Goal: Task Accomplishment & Management: Manage account settings

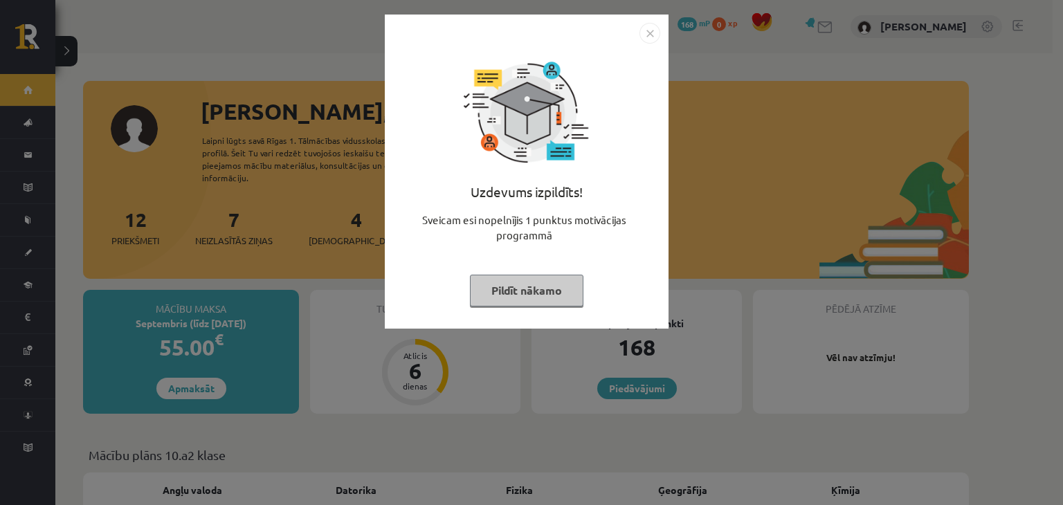
click at [572, 287] on button "Pildīt nākamo" at bounding box center [527, 291] width 114 height 32
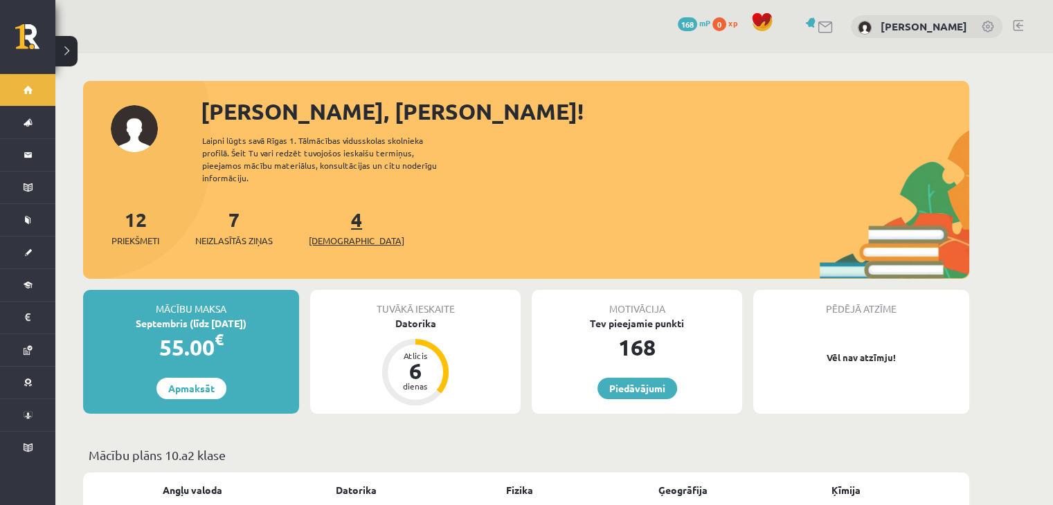
click at [332, 207] on link "4 Ieskaites" at bounding box center [357, 227] width 96 height 41
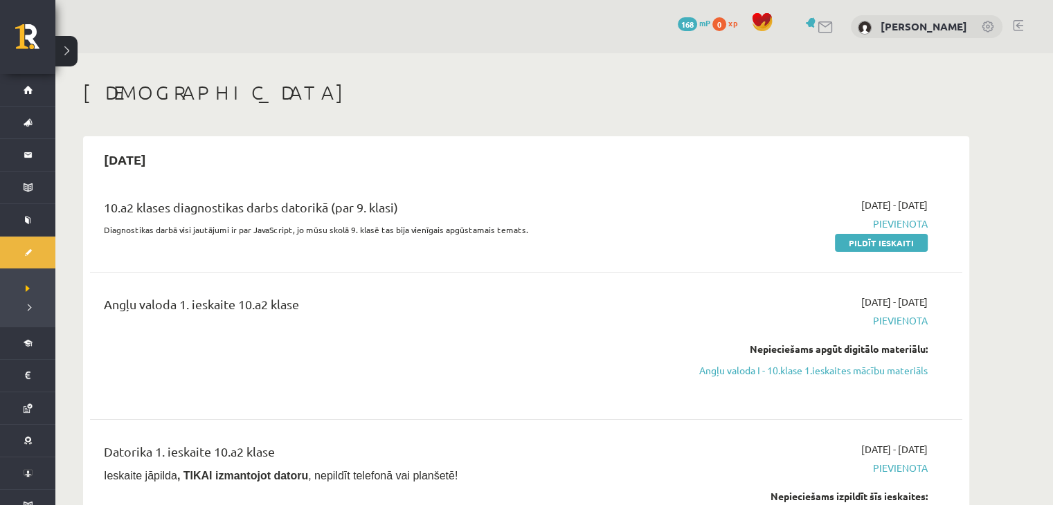
scroll to position [28, 0]
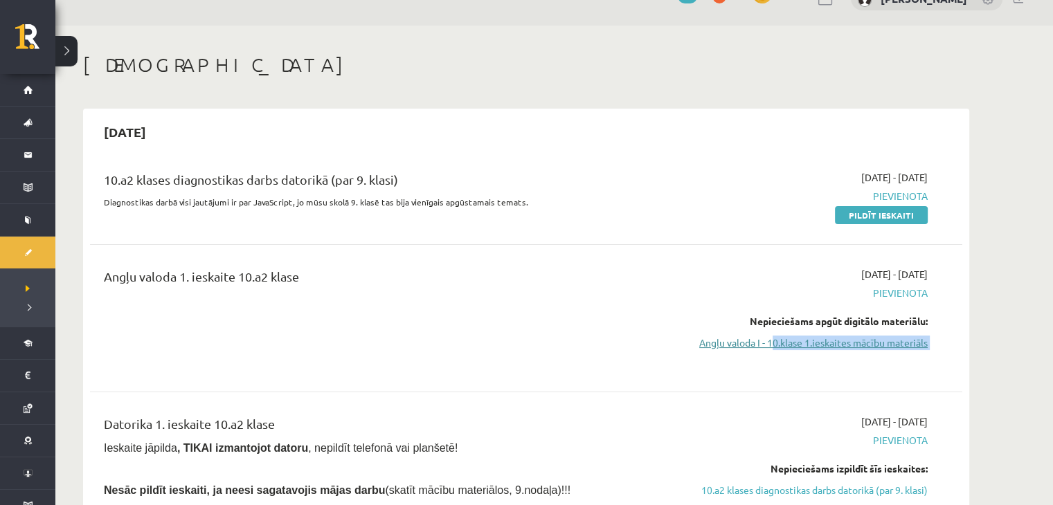
drag, startPoint x: 858, startPoint y: 373, endPoint x: 772, endPoint y: 344, distance: 91.3
click at [772, 344] on div "Angļu valoda 1. ieskaite 10.a2 klase [DATE] - [DATE] [GEOGRAPHIC_DATA] Nepiecie…" at bounding box center [526, 318] width 872 height 130
click at [916, 369] on div "[DATE] - [DATE] [GEOGRAPHIC_DATA] Nepieciešams apgūt digitālo materiālu: Angļu …" at bounding box center [797, 318] width 282 height 102
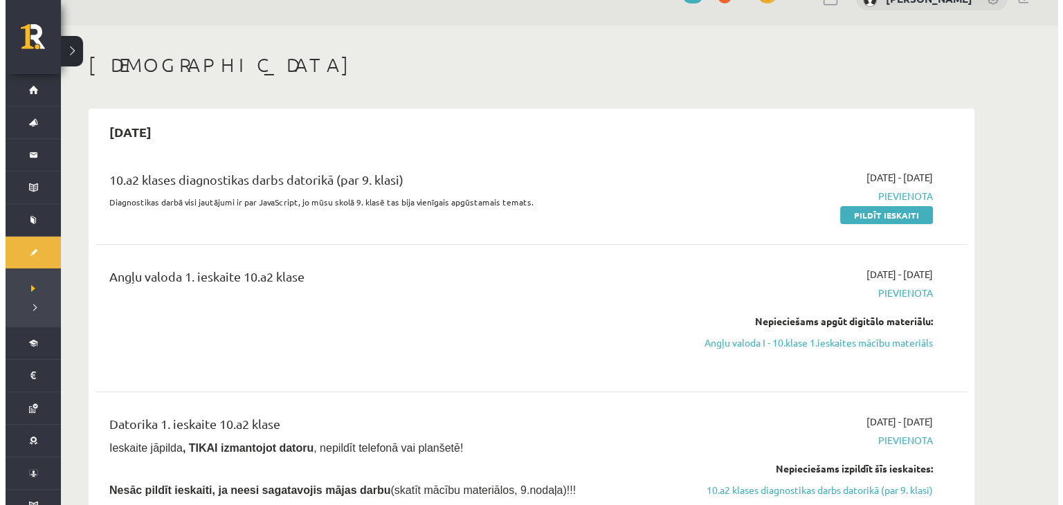
scroll to position [0, 0]
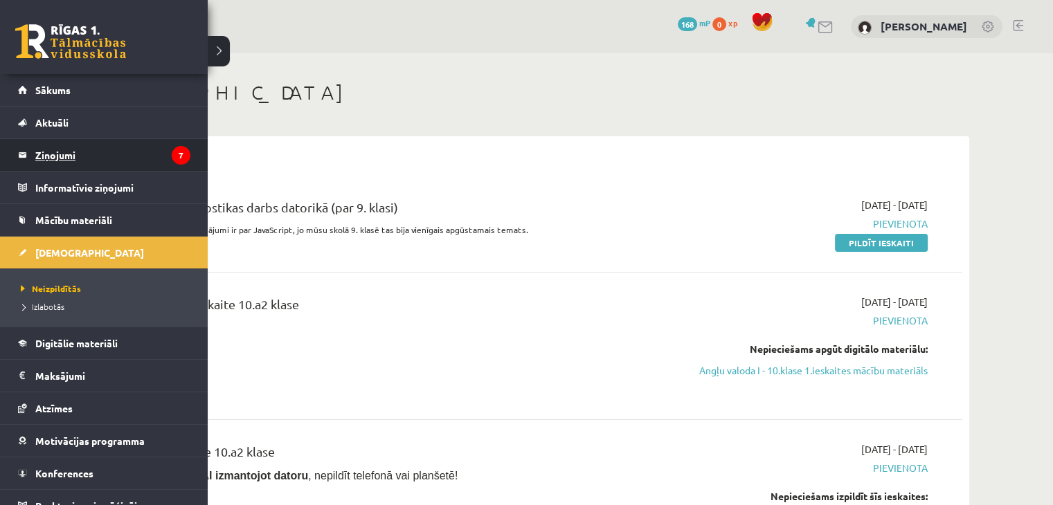
click at [55, 156] on legend "Ziņojumi 7" at bounding box center [112, 155] width 155 height 32
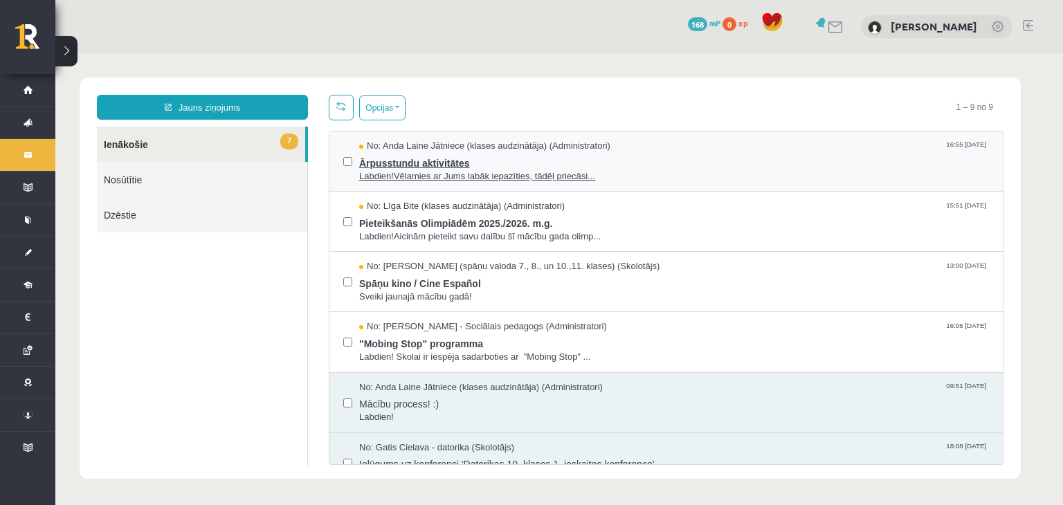
click at [419, 174] on span "Labdien!Vēlamies ar Jums labāk iepazīties, tādēļ priecāsi..." at bounding box center [674, 176] width 630 height 13
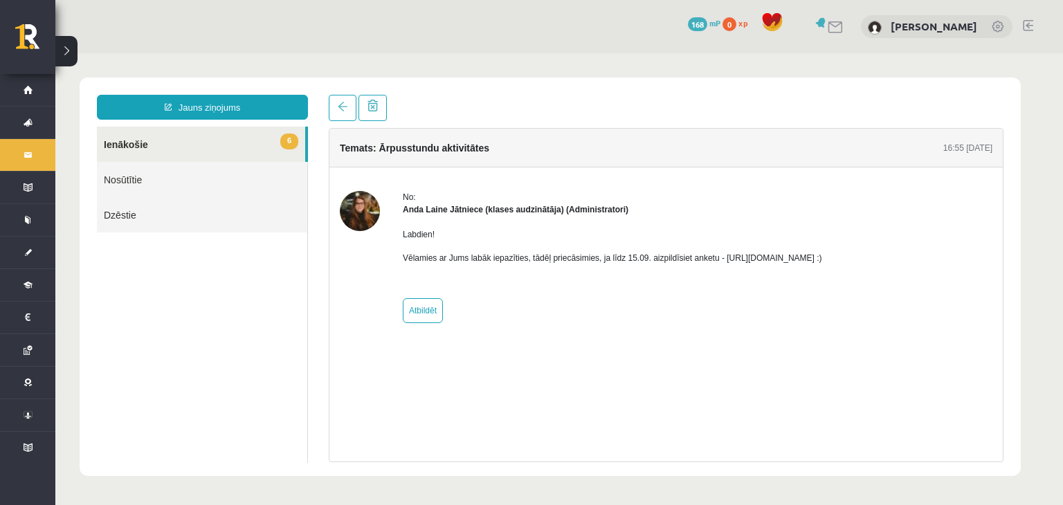
drag, startPoint x: 714, startPoint y: 255, endPoint x: 867, endPoint y: 260, distance: 152.3
click at [822, 260] on p "Vēlamies ar Jums labāk iepazīties, tādēļ priecāsimies, ja līdz 15.09. aizpildīs…" at bounding box center [612, 258] width 419 height 12
copy p "[URL][DOMAIN_NAME]"
click at [116, 144] on link "6 Ienākošie" at bounding box center [201, 144] width 208 height 35
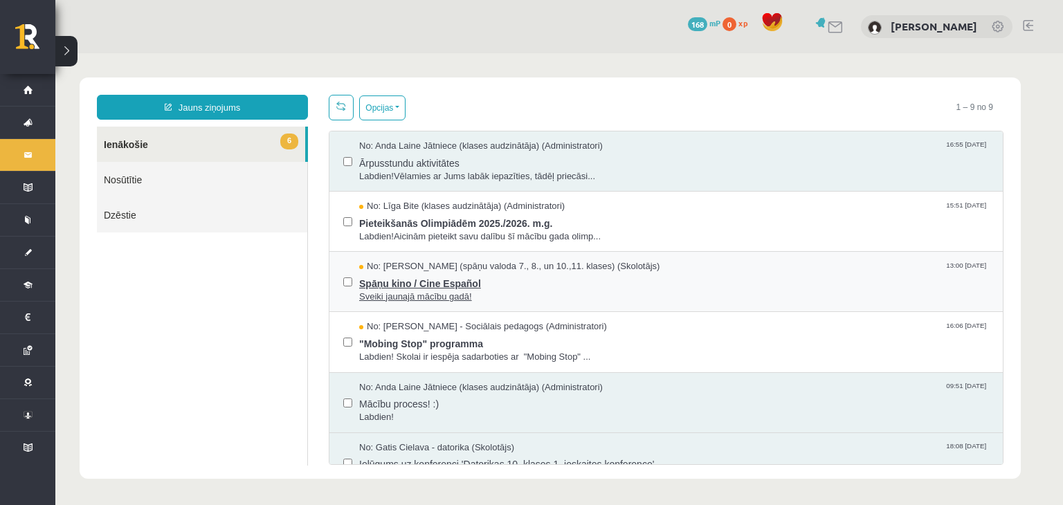
click at [626, 283] on span "Spāņu kino / Cine Español" at bounding box center [674, 281] width 630 height 17
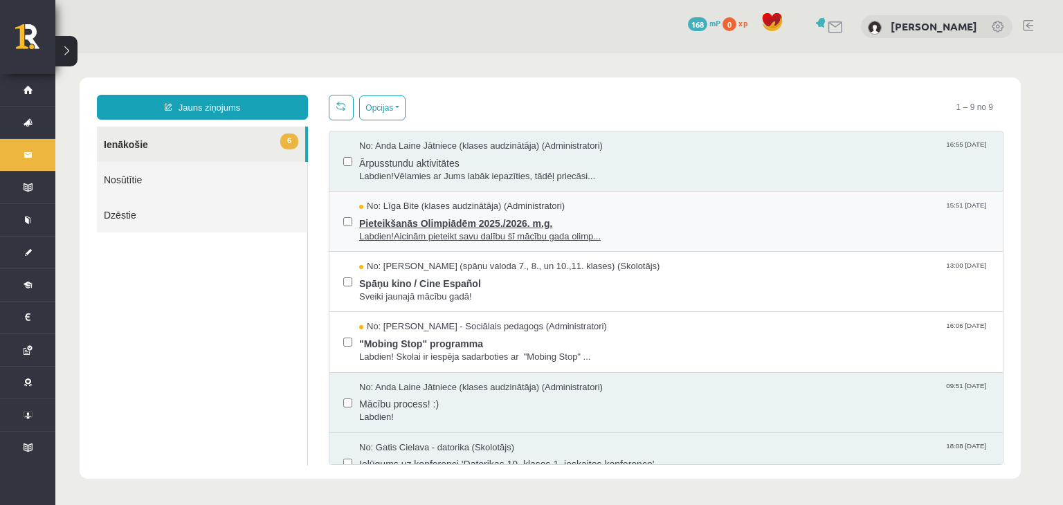
click at [604, 233] on span "Labdien!Aicinām pieteikt savu dalību šī mācību gada olimp..." at bounding box center [674, 237] width 630 height 13
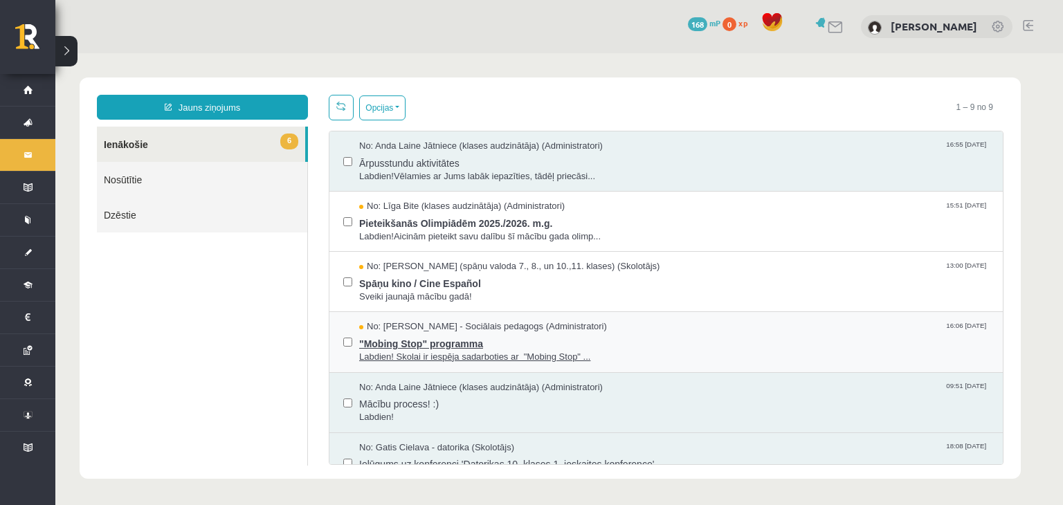
click at [629, 351] on span "Labdien! Skolai ir iespēja sadarboties ar "Mobing Stop" ..." at bounding box center [674, 357] width 630 height 13
click at [730, 398] on span "Mācību process! :)" at bounding box center [674, 402] width 630 height 17
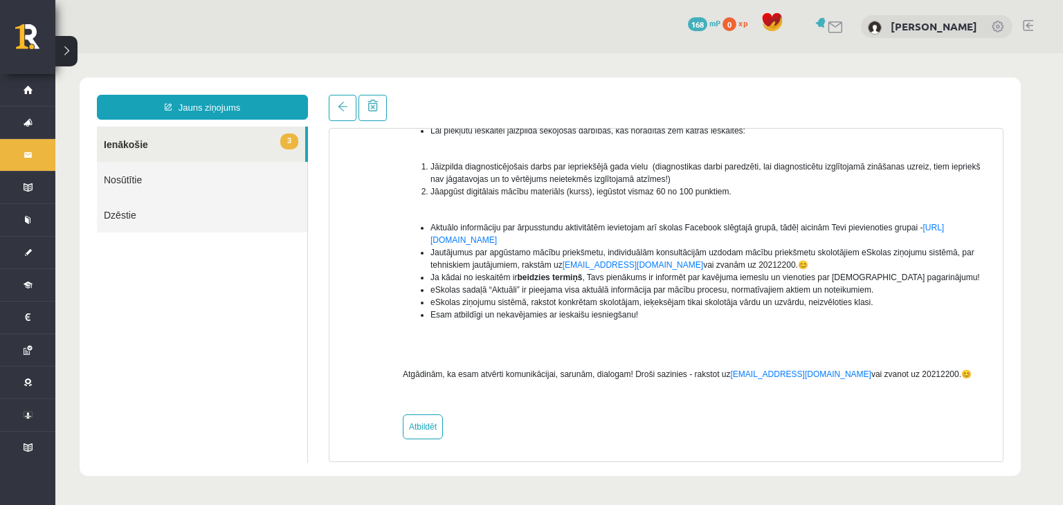
scroll to position [213, 0]
click at [134, 147] on link "3 Ienākošie" at bounding box center [201, 144] width 208 height 35
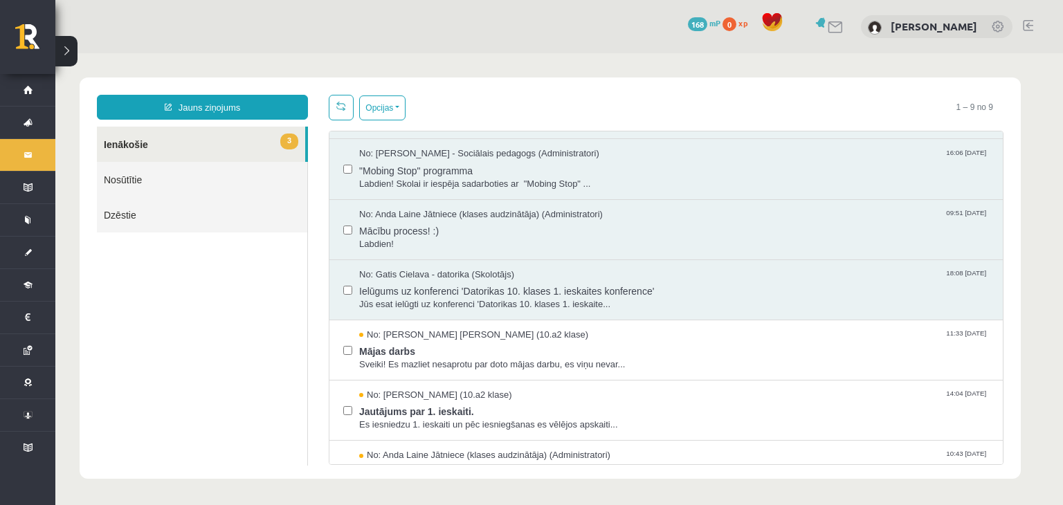
scroll to position [194, 0]
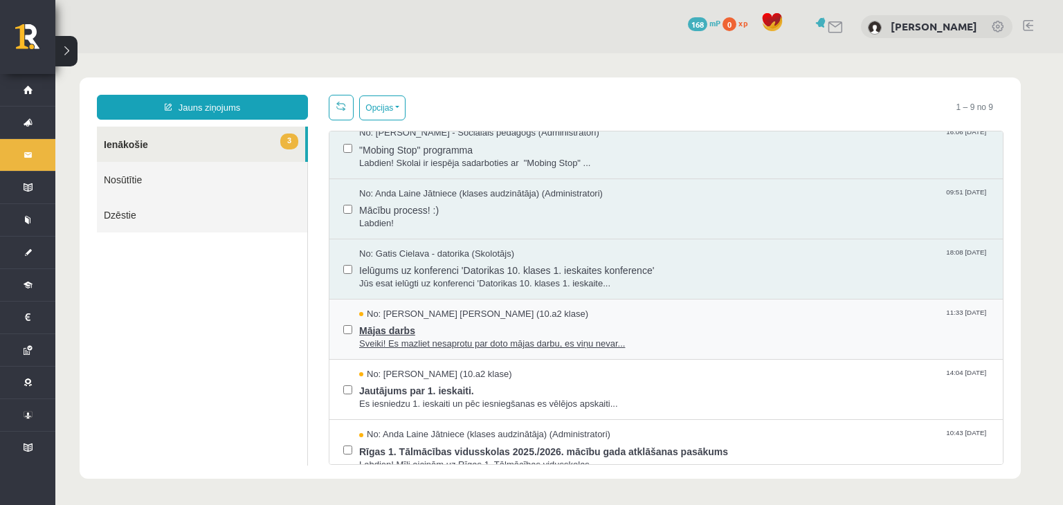
click at [761, 320] on span "Mājas darbs" at bounding box center [674, 328] width 630 height 17
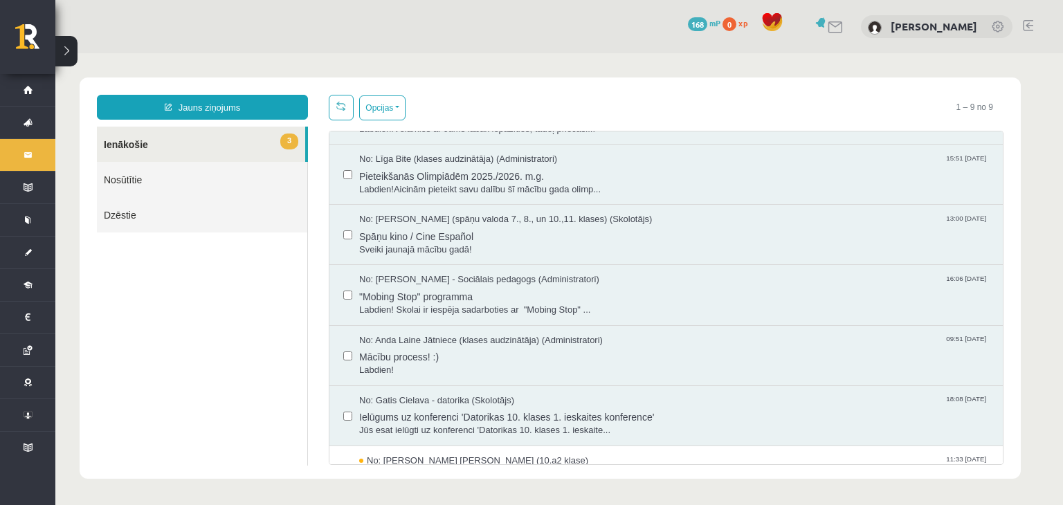
scroll to position [55, 0]
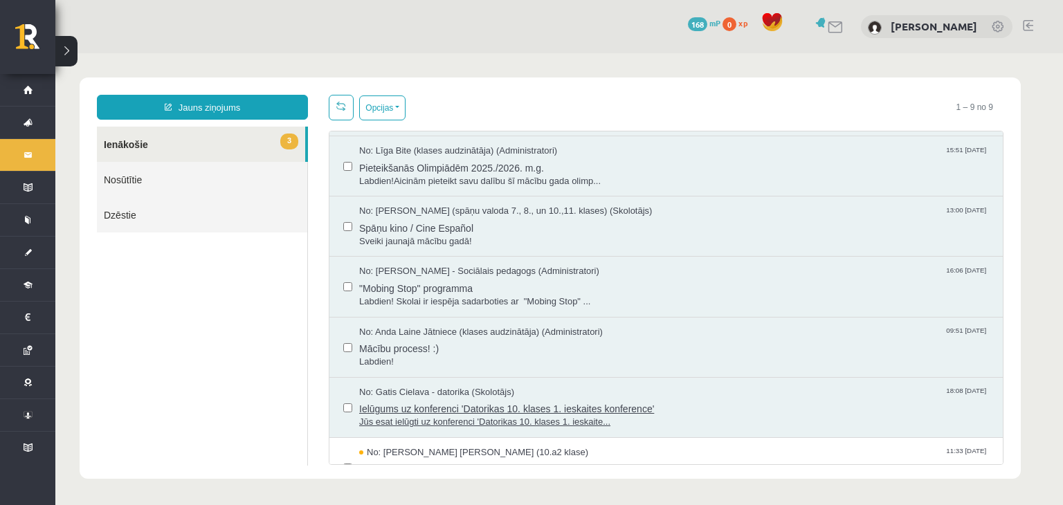
click at [824, 400] on span "Ielūgums uz konferenci 'Datorikas 10. klases 1. ieskaites konference'" at bounding box center [674, 407] width 630 height 17
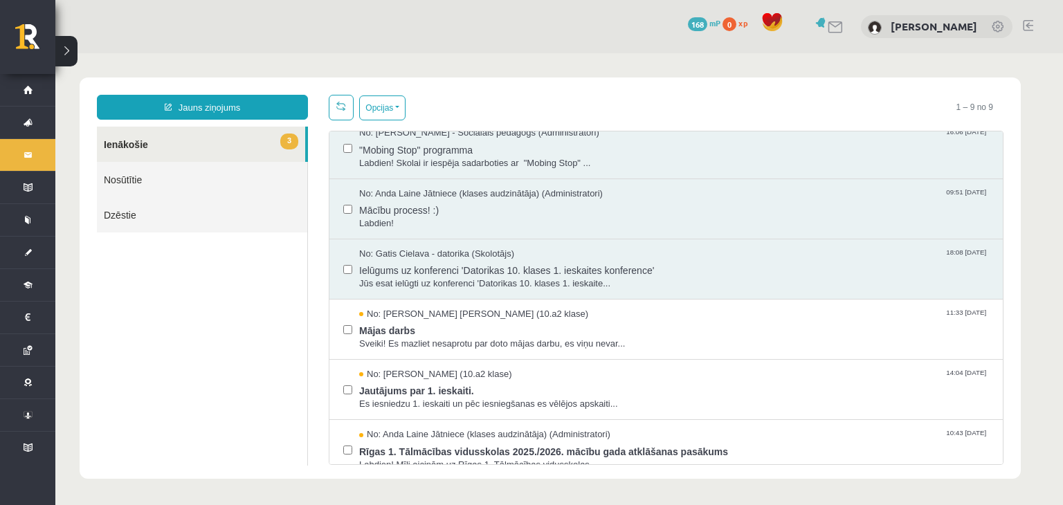
scroll to position [208, 0]
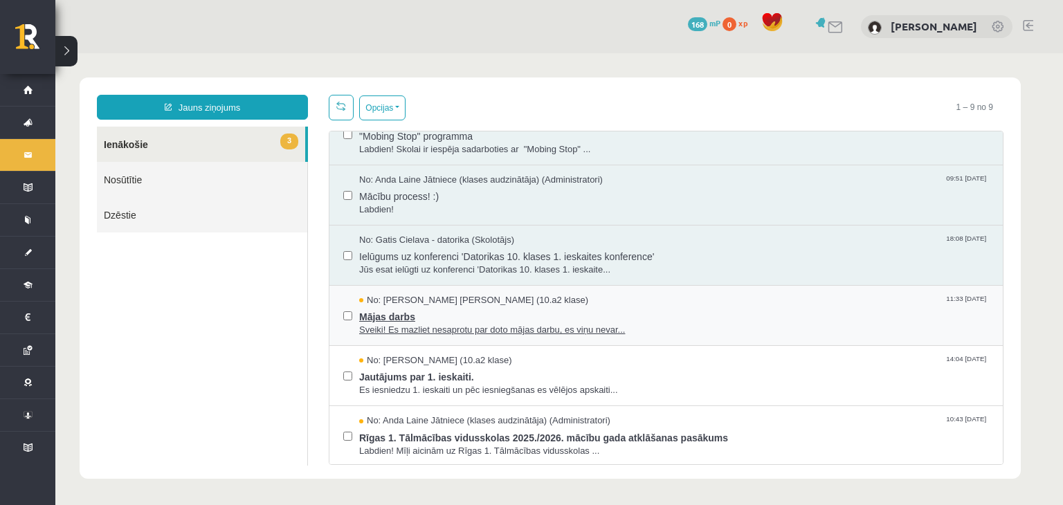
click at [742, 314] on span "Mājas darbs" at bounding box center [674, 315] width 630 height 17
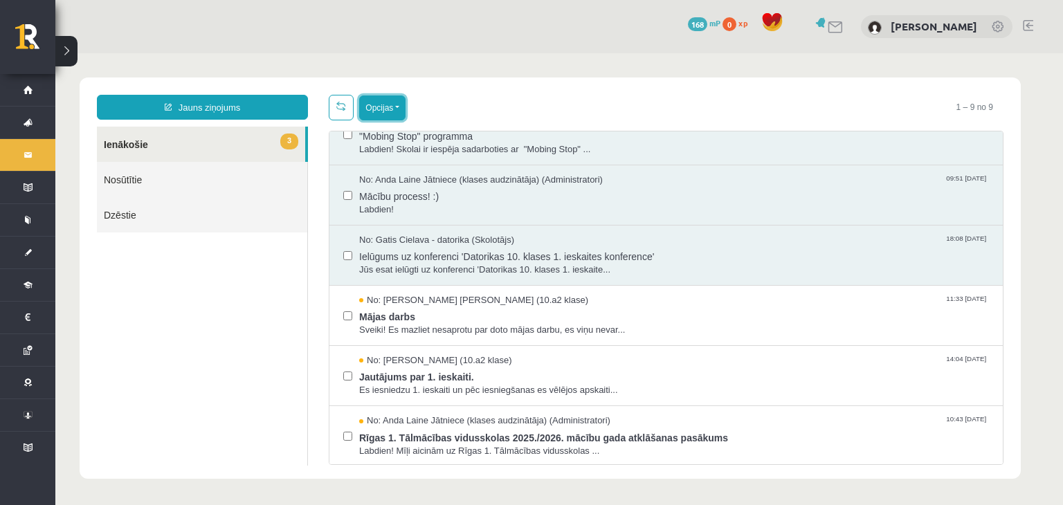
click at [395, 103] on button "Opcijas" at bounding box center [382, 108] width 46 height 25
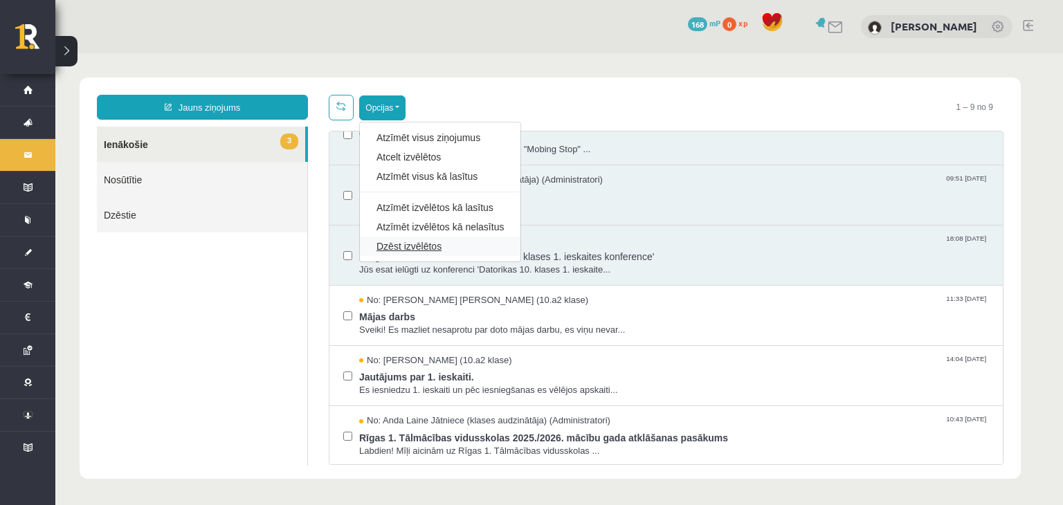
click at [400, 242] on link "Dzēst izvēlētos" at bounding box center [440, 247] width 127 height 14
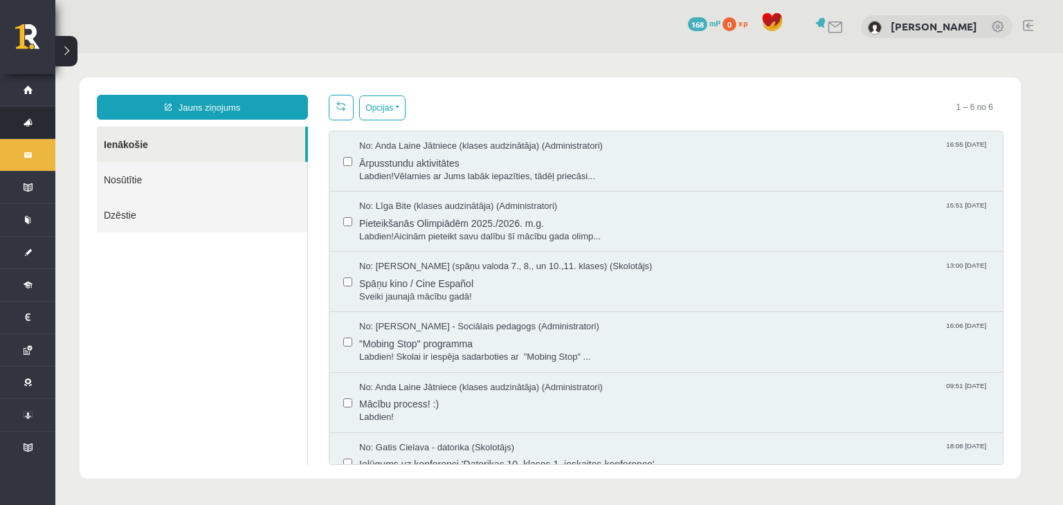
scroll to position [0, 0]
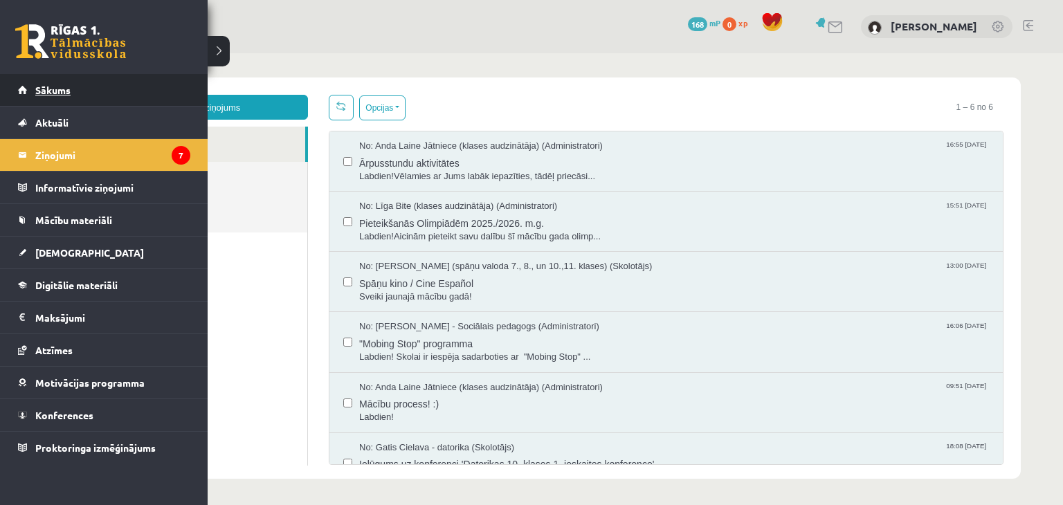
click at [24, 88] on link "Sākums" at bounding box center [104, 90] width 172 height 32
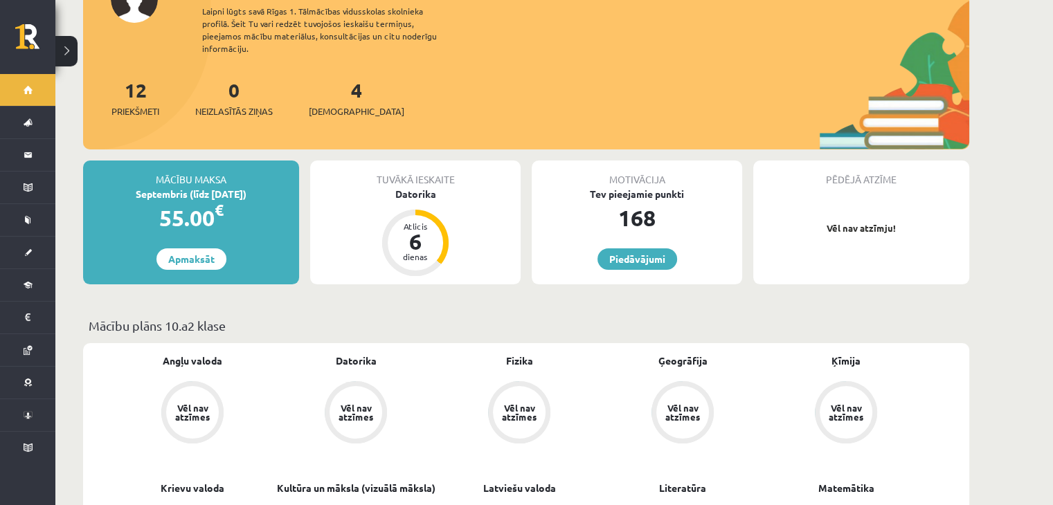
scroll to position [138, 0]
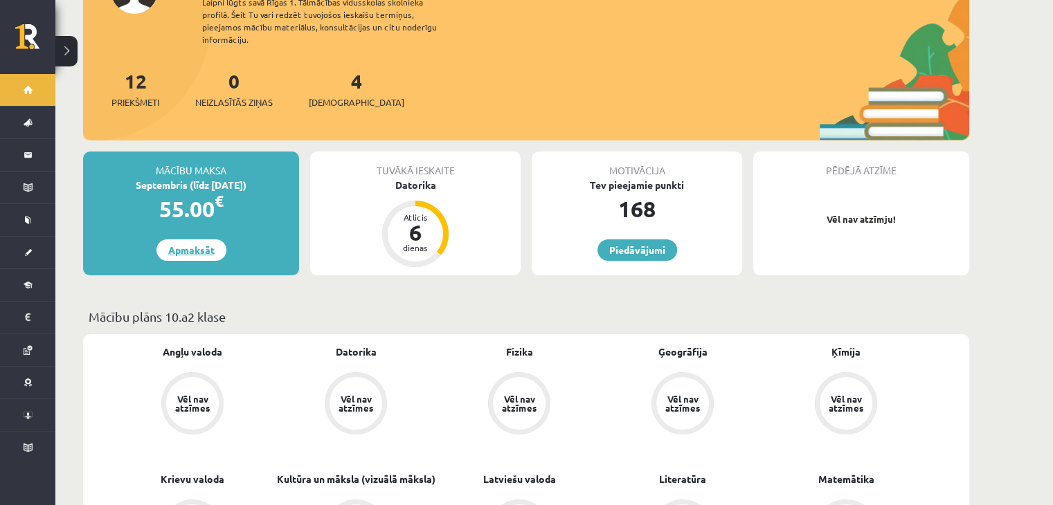
click at [188, 240] on link "Apmaksāt" at bounding box center [191, 250] width 70 height 21
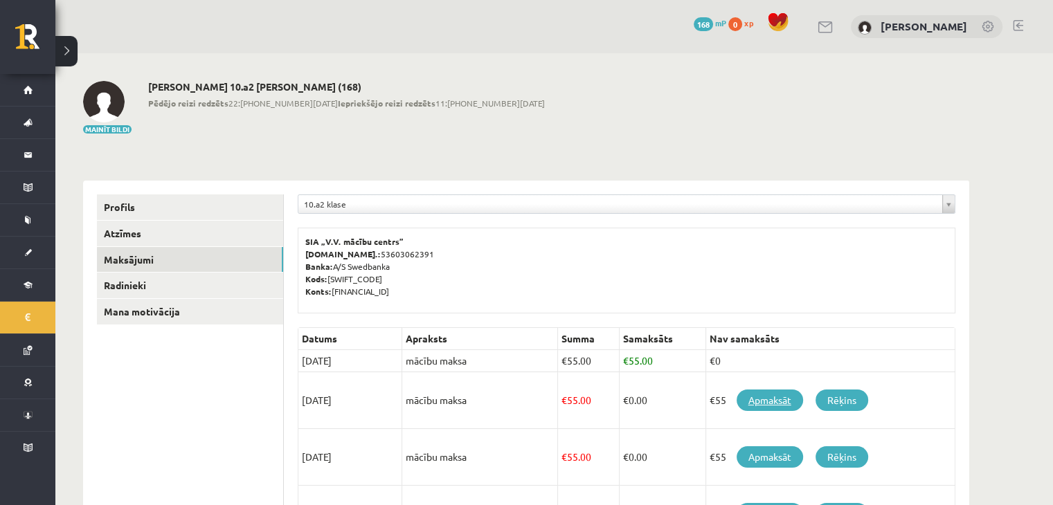
click at [769, 394] on link "Apmaksāt" at bounding box center [770, 400] width 66 height 21
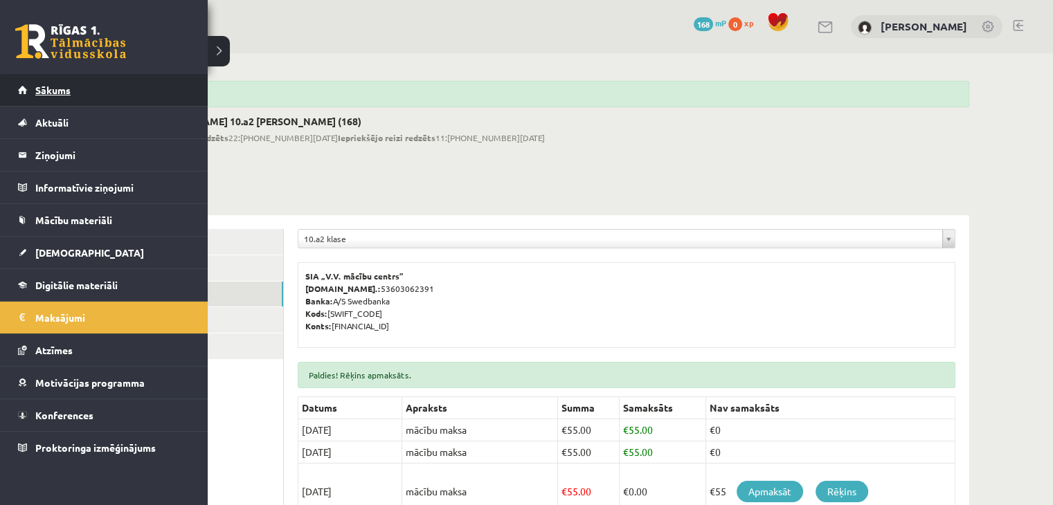
click at [42, 84] on link "Sākums" at bounding box center [104, 90] width 172 height 32
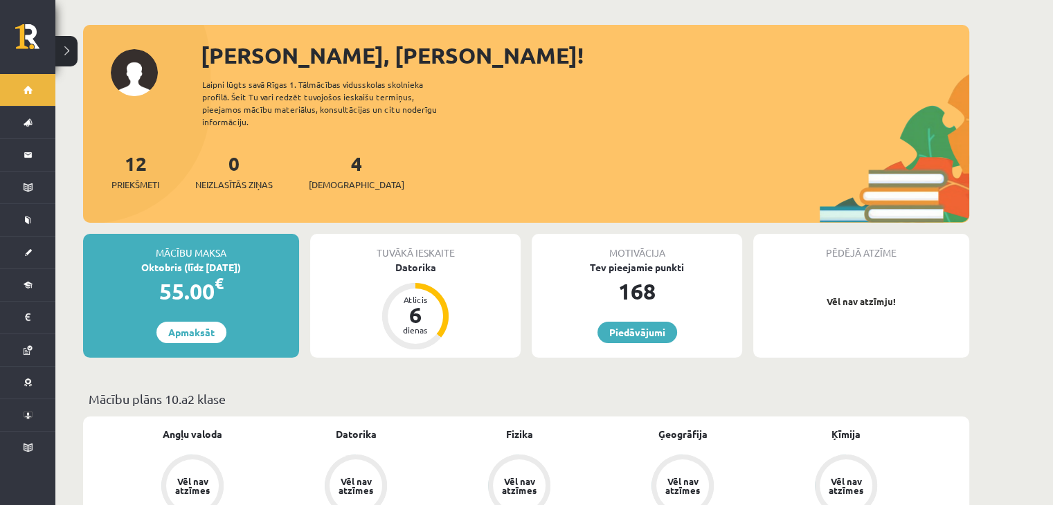
scroll to position [28, 0]
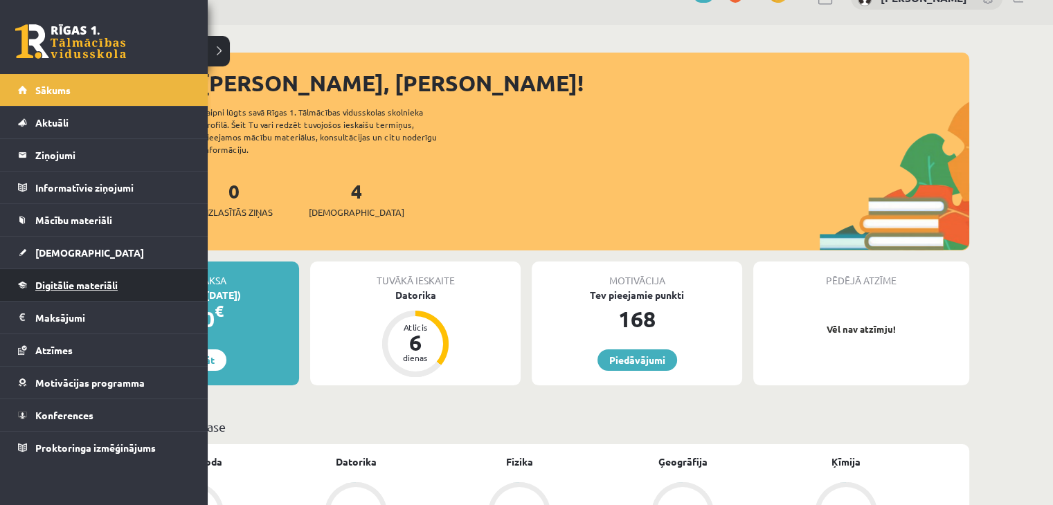
click at [66, 278] on link "Digitālie materiāli" at bounding box center [104, 285] width 172 height 32
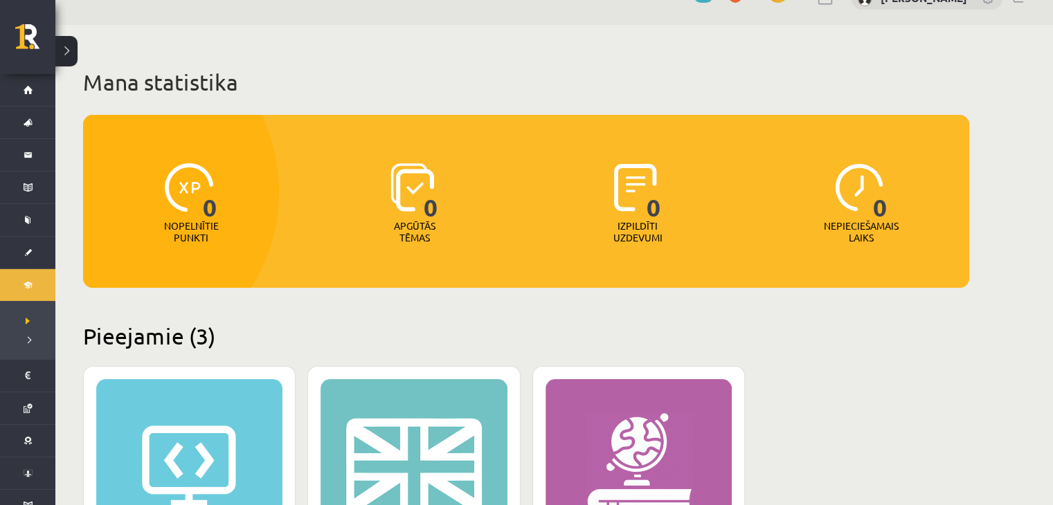
click at [992, 417] on div "Mana statistika 0 Nopelnītie punkti 0 Apgūtās tēmas 0 Izpildīti uzdevumi 0 Nepi…" at bounding box center [525, 472] width 941 height 894
